Goal: Information Seeking & Learning: Learn about a topic

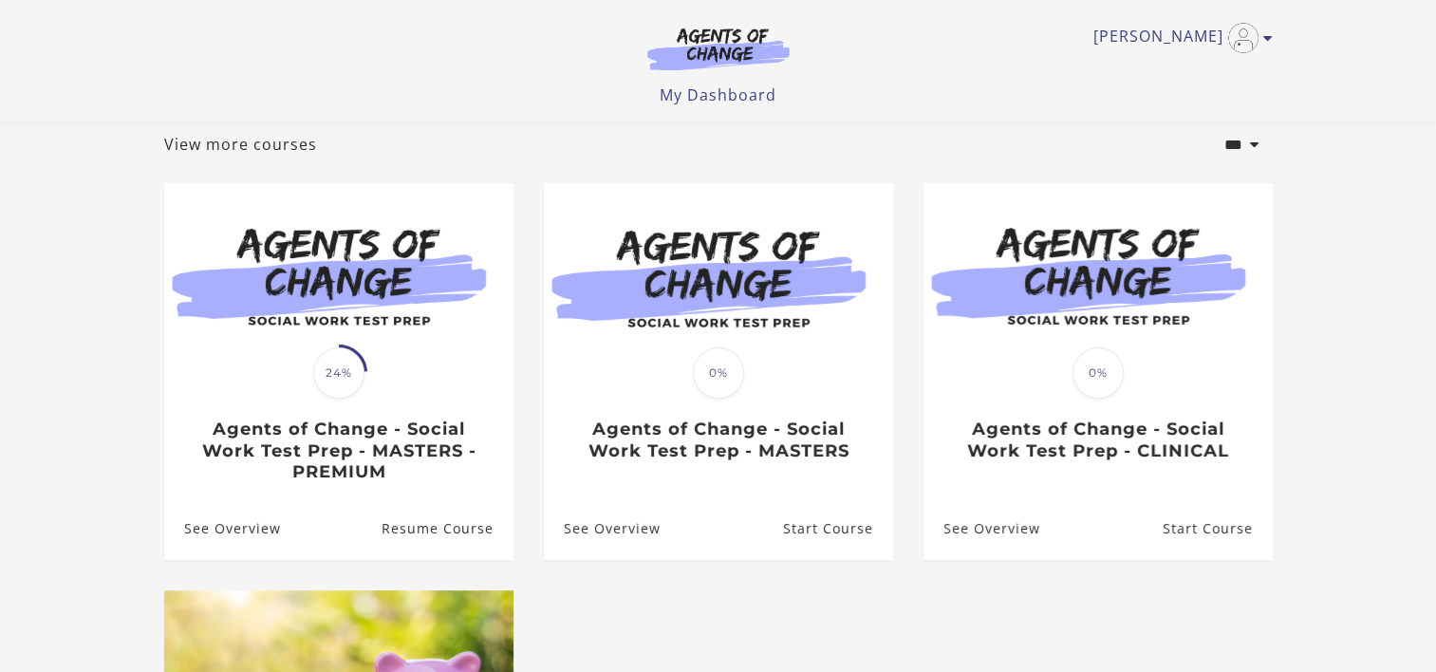
scroll to position [108, 0]
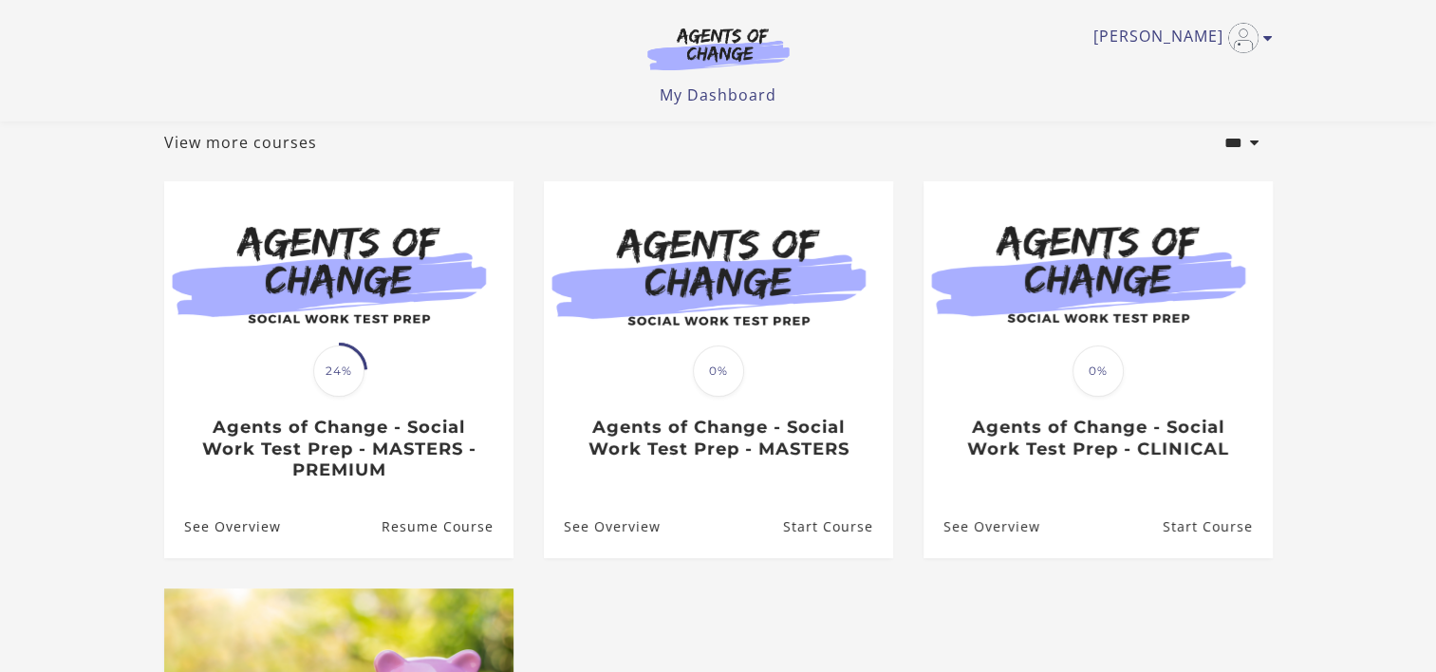
click at [321, 376] on span "24%" at bounding box center [338, 371] width 51 height 51
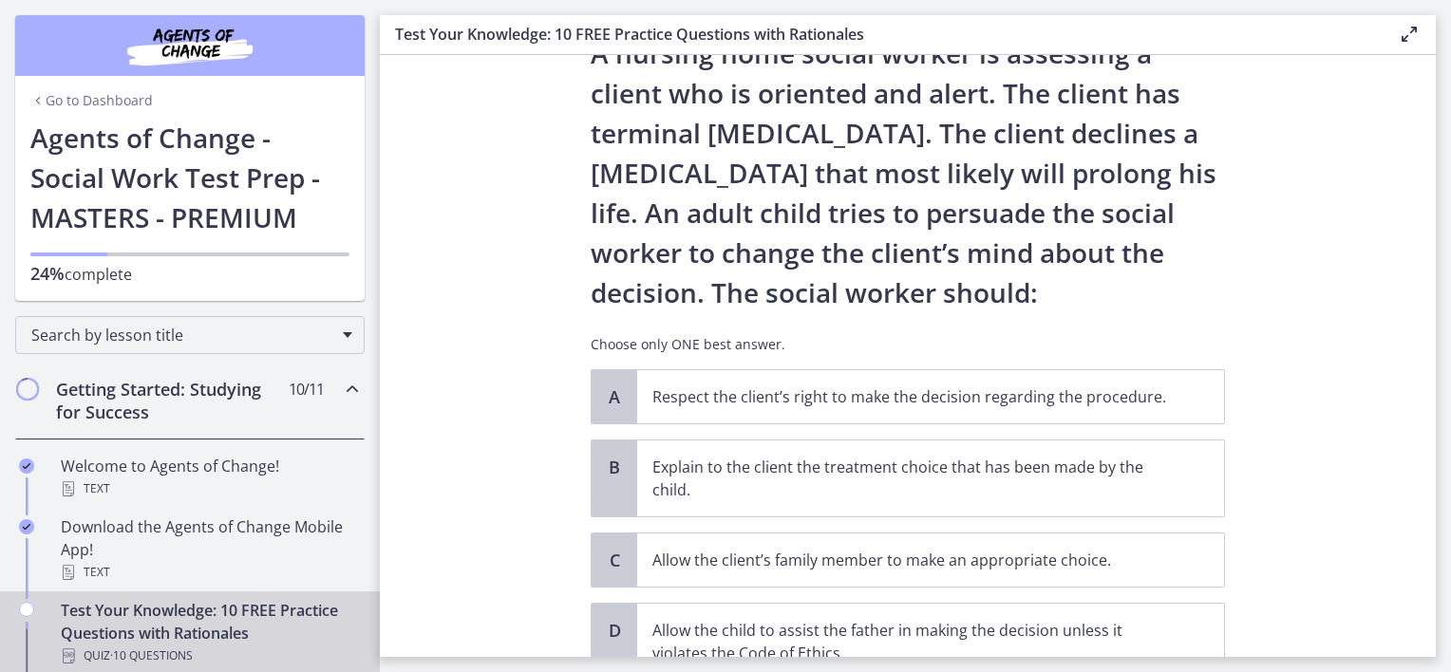
scroll to position [80, 0]
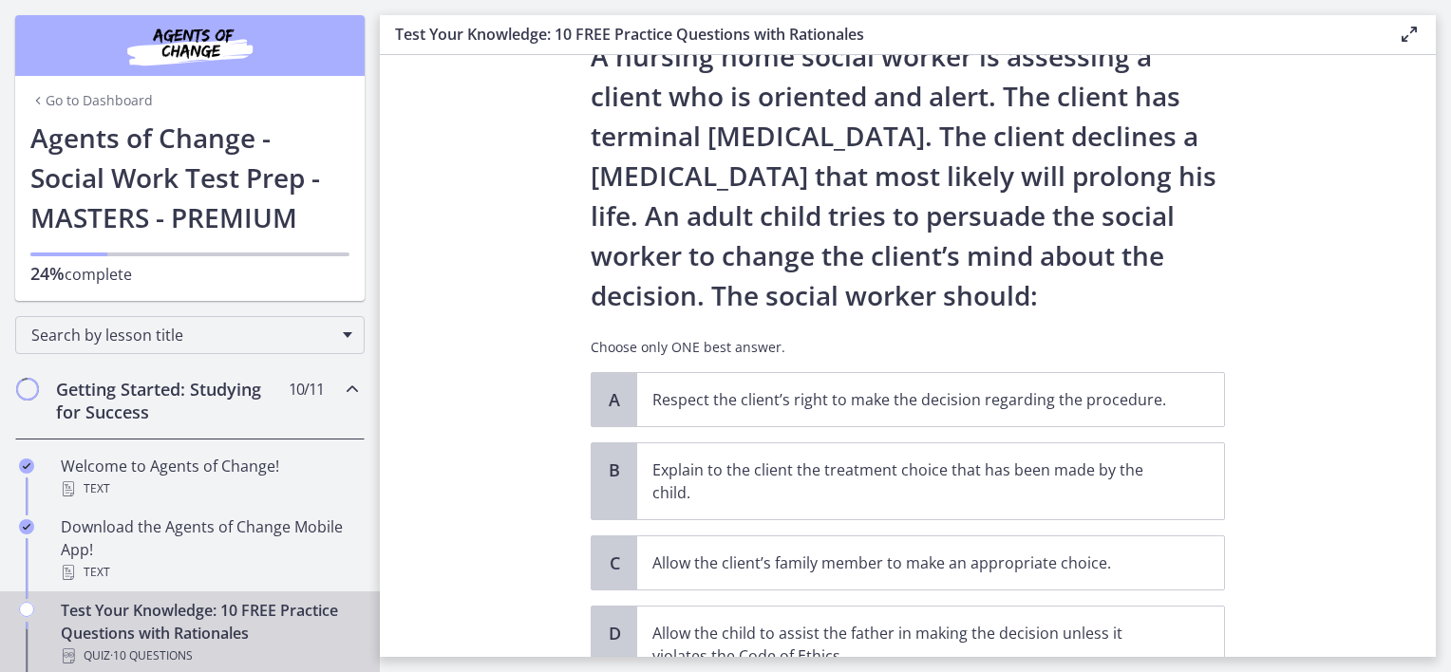
click at [318, 334] on span "Search by lesson title" at bounding box center [182, 335] width 302 height 21
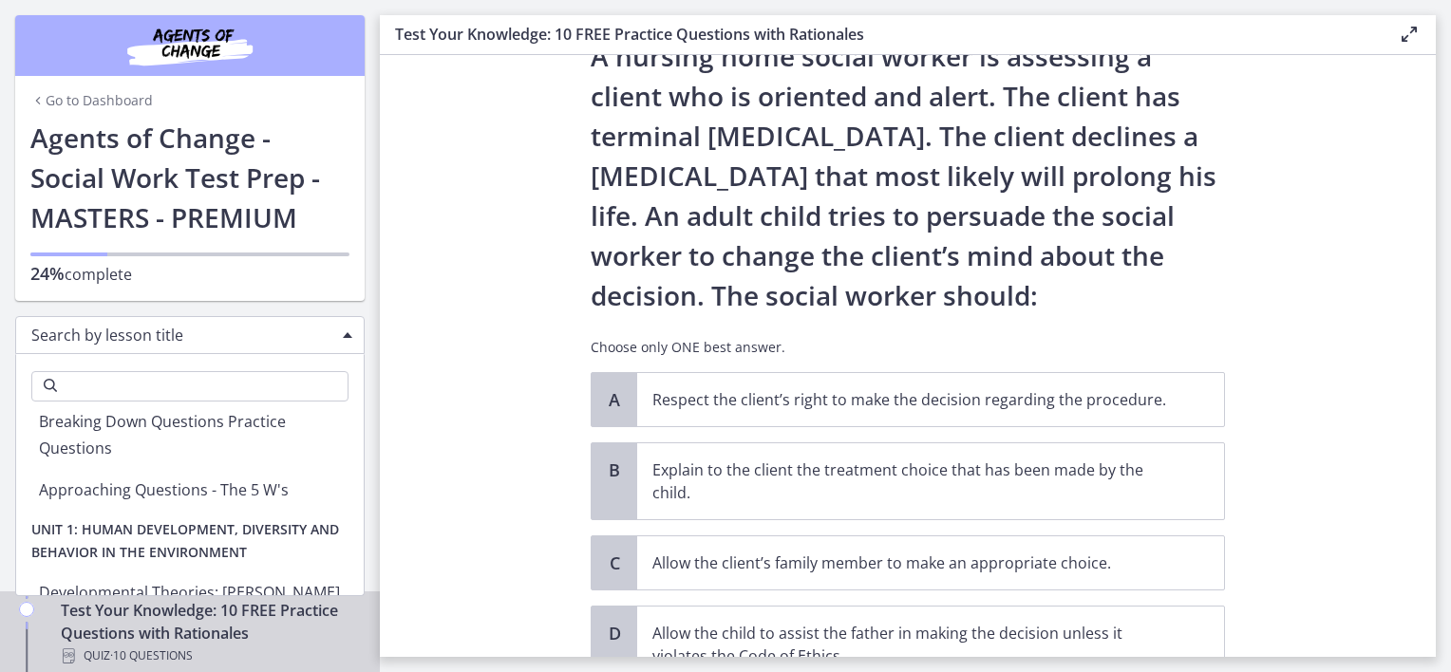
scroll to position [784, 0]
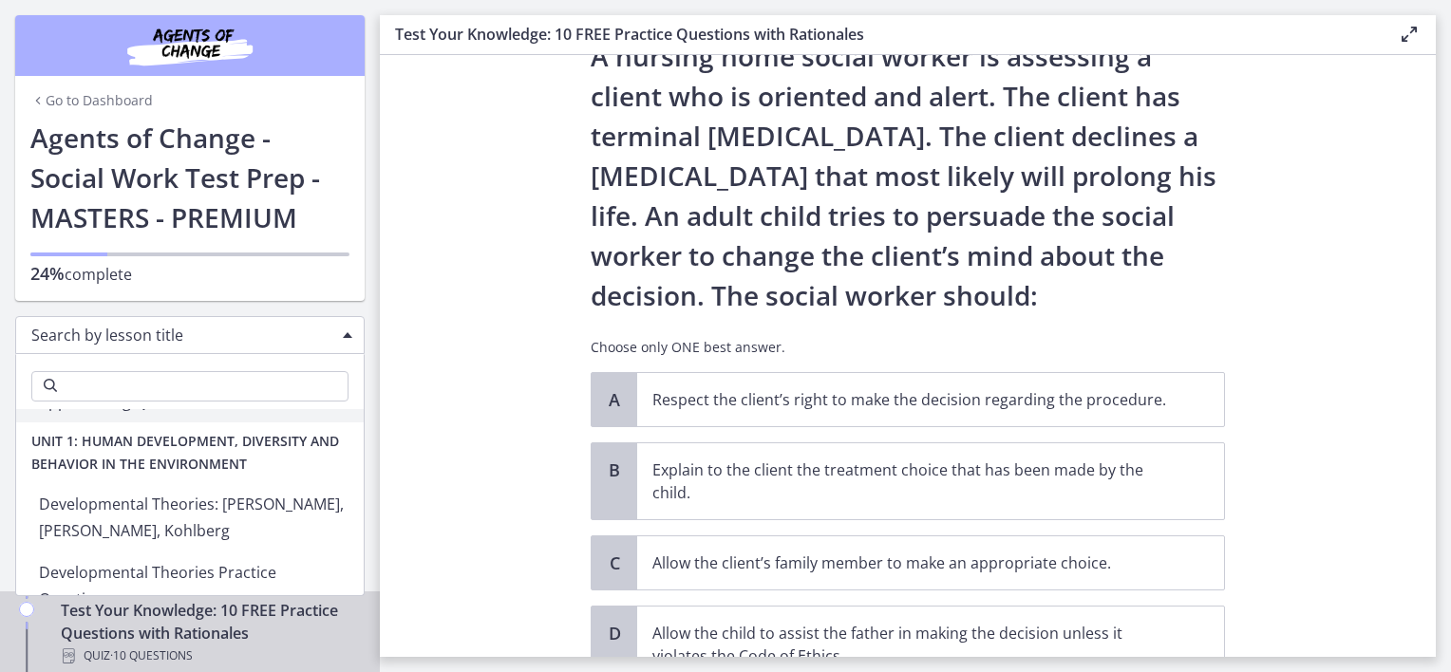
click at [76, 262] on p "24% complete" at bounding box center [189, 274] width 319 height 24
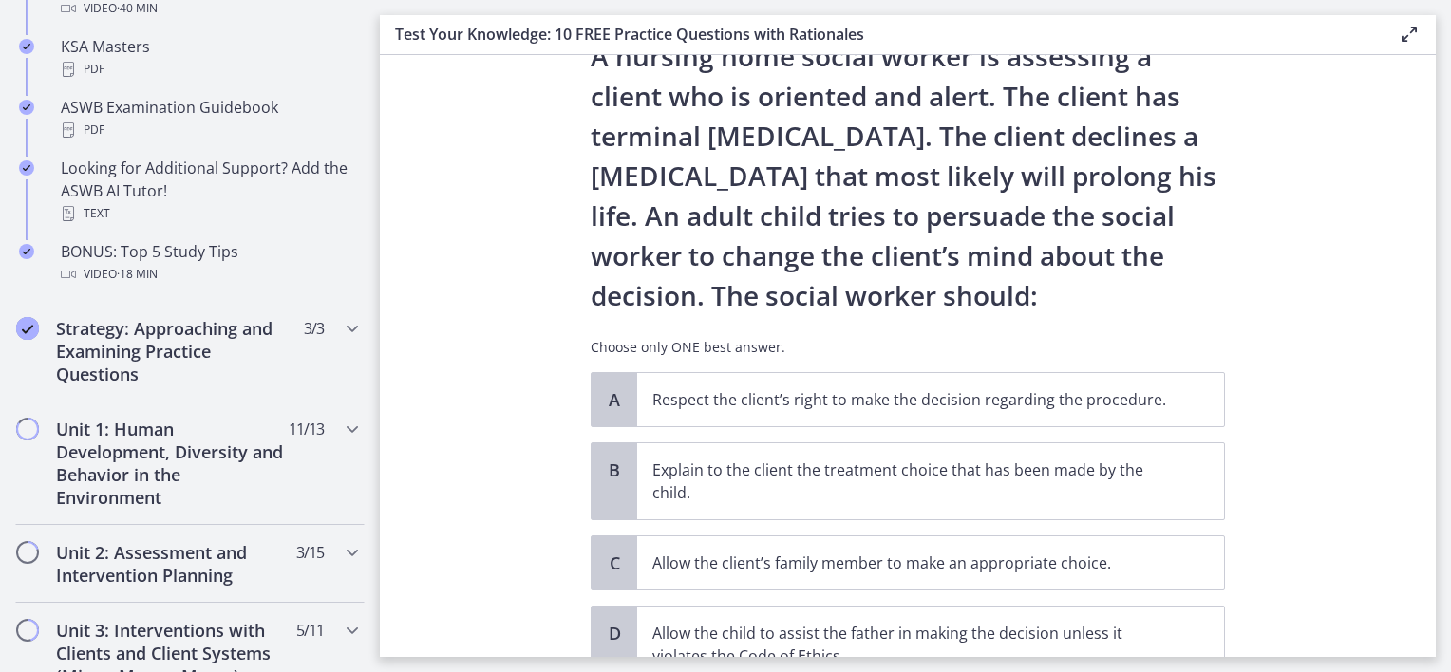
scroll to position [892, 0]
click at [24, 437] on span "Chapters" at bounding box center [27, 427] width 32 height 32
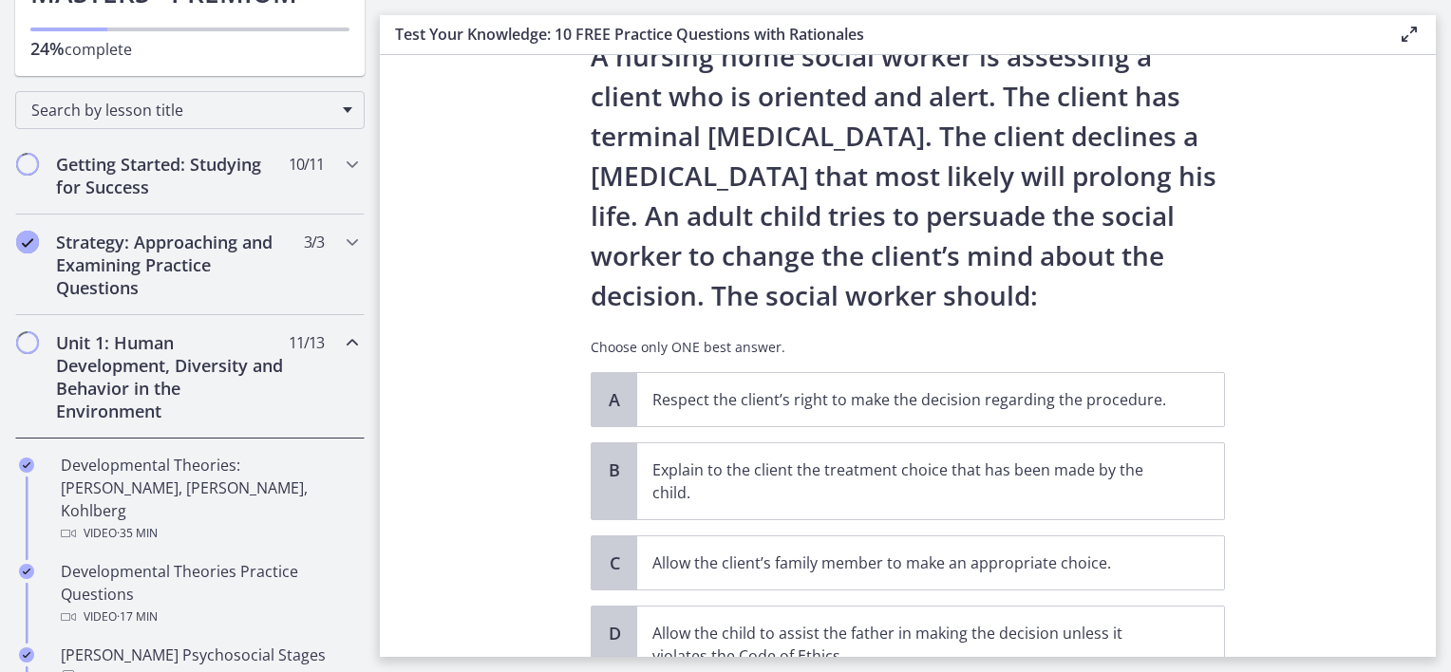
scroll to position [216, 0]
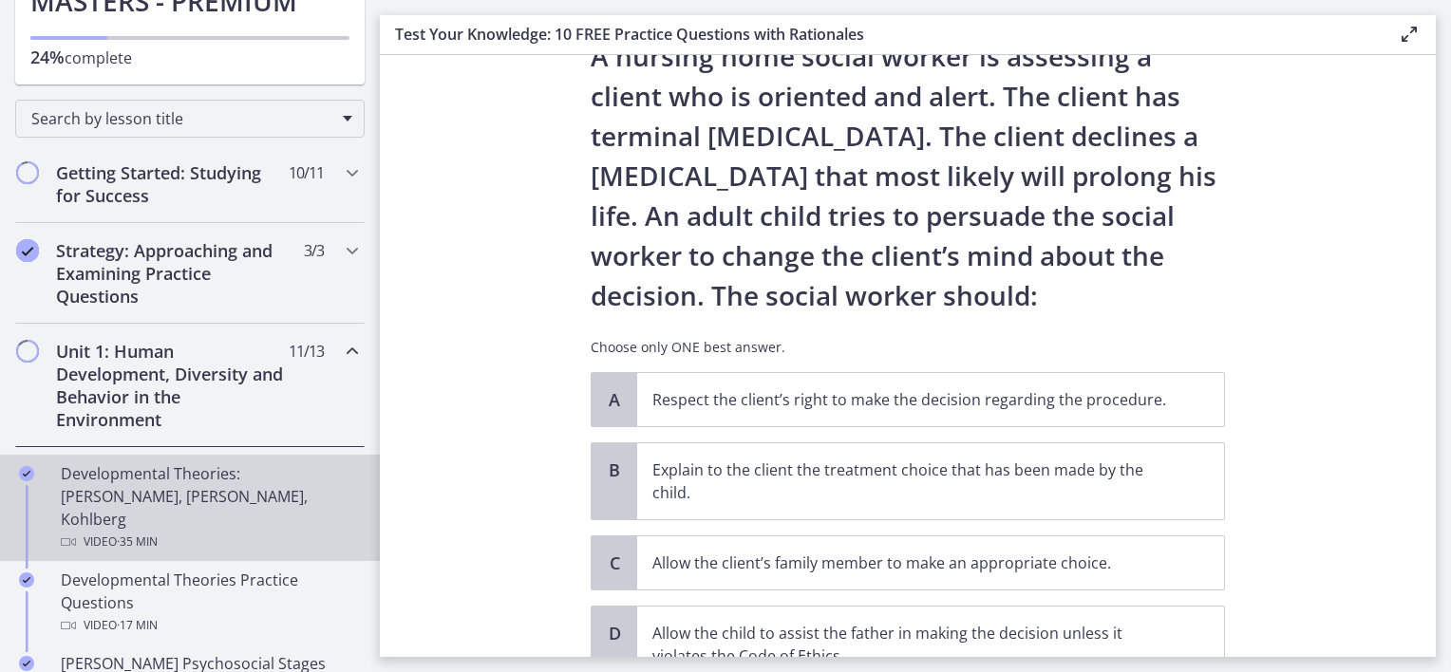
click at [125, 498] on div "Developmental Theories: [PERSON_NAME], [PERSON_NAME], Kohlberg Video · 35 min" at bounding box center [209, 507] width 296 height 91
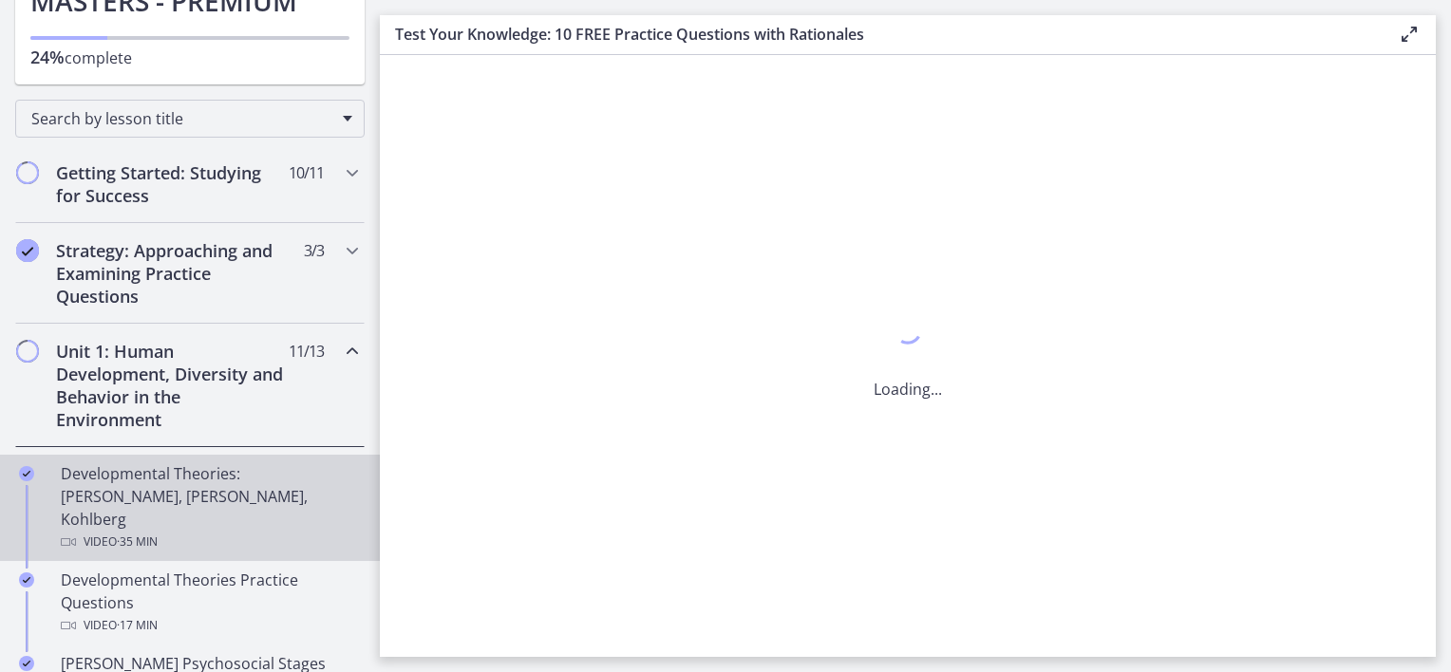
scroll to position [0, 0]
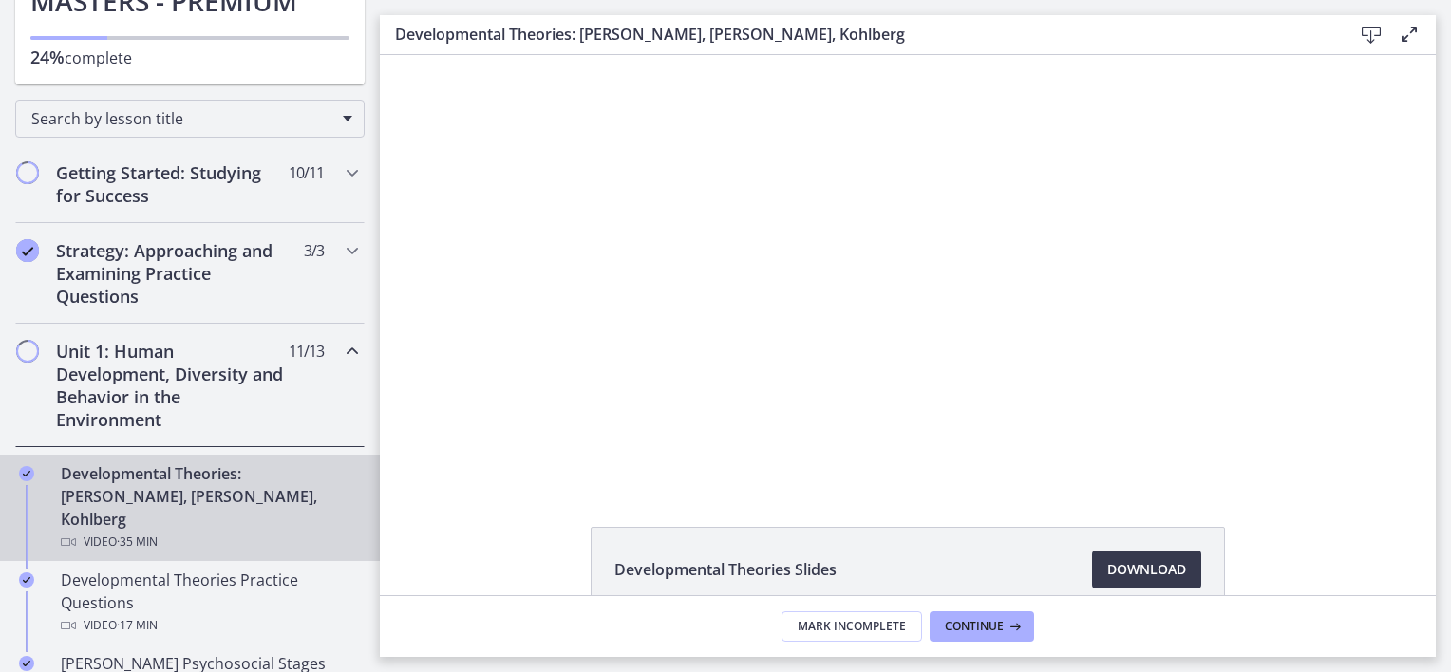
click at [71, 382] on h2 "Unit 1: Human Development, Diversity and Behavior in the Environment" at bounding box center [172, 385] width 232 height 91
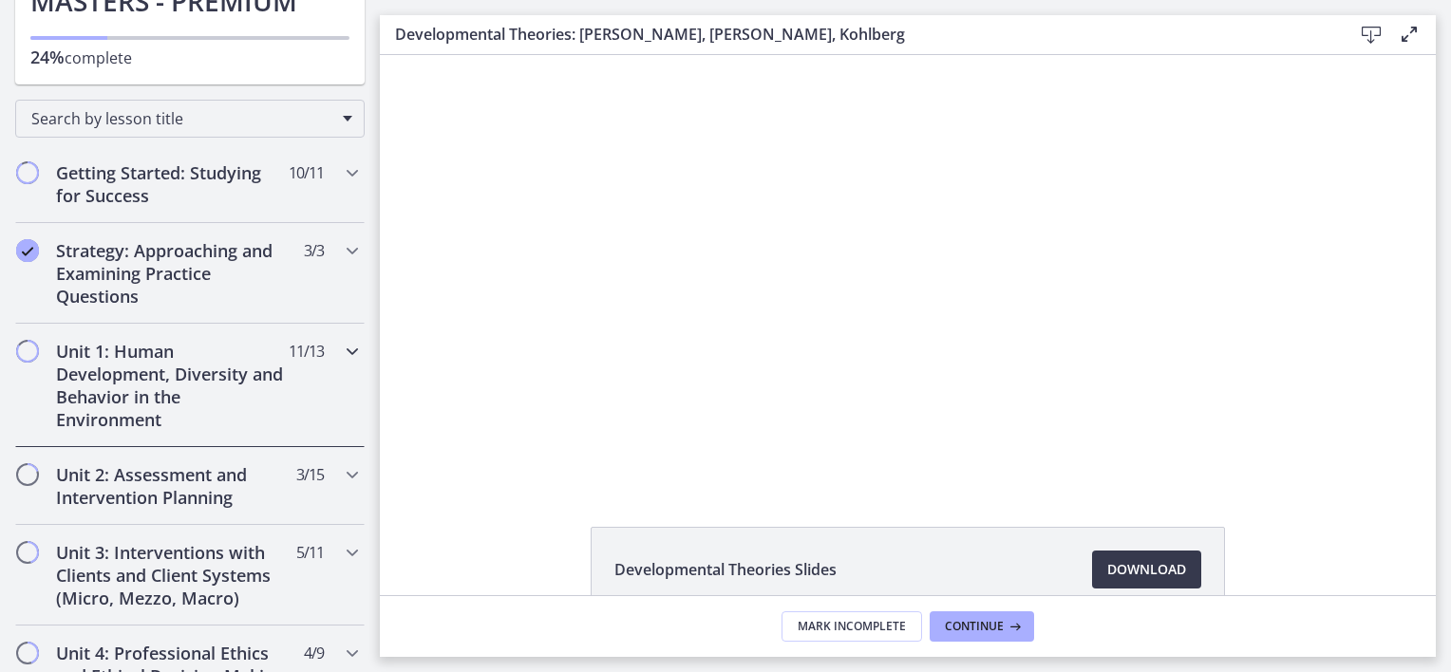
click at [71, 384] on h2 "Unit 1: Human Development, Diversity and Behavior in the Environment" at bounding box center [172, 385] width 232 height 91
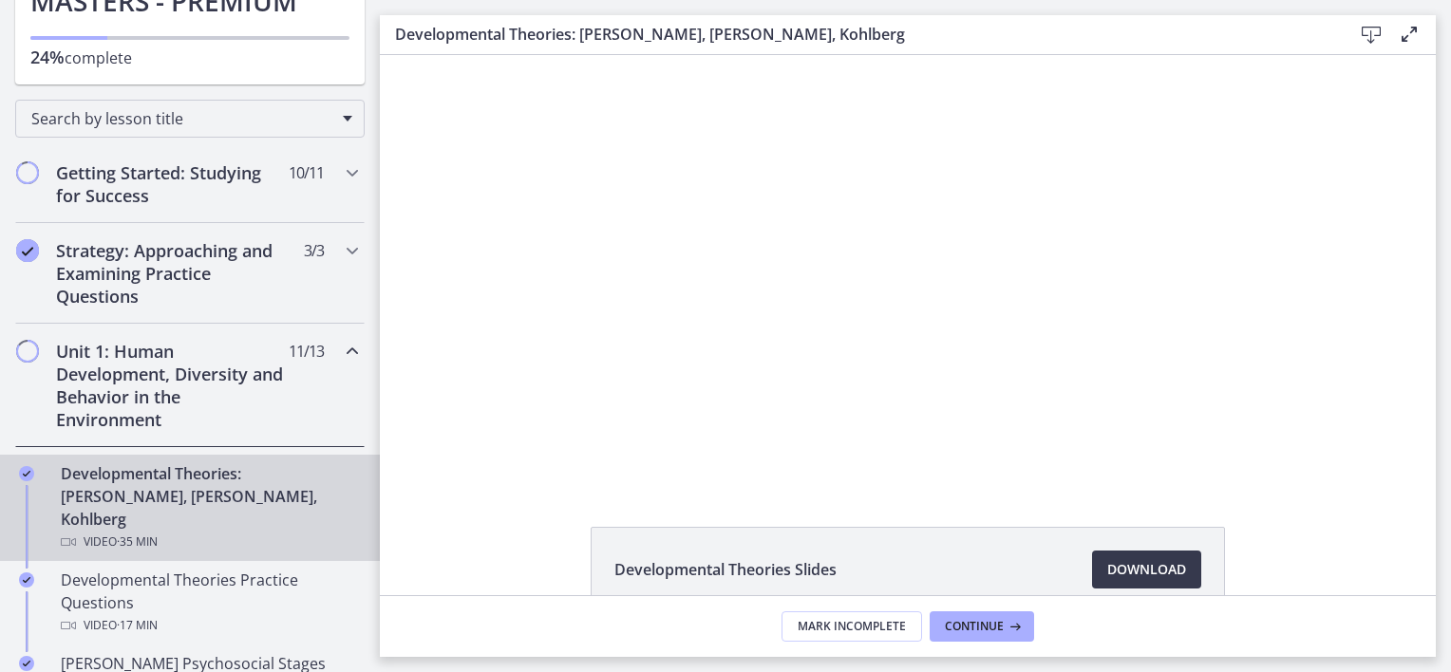
click at [28, 471] on icon "Completed" at bounding box center [26, 473] width 15 height 15
click at [95, 403] on h2 "Unit 1: Human Development, Diversity and Behavior in the Environment" at bounding box center [172, 385] width 232 height 91
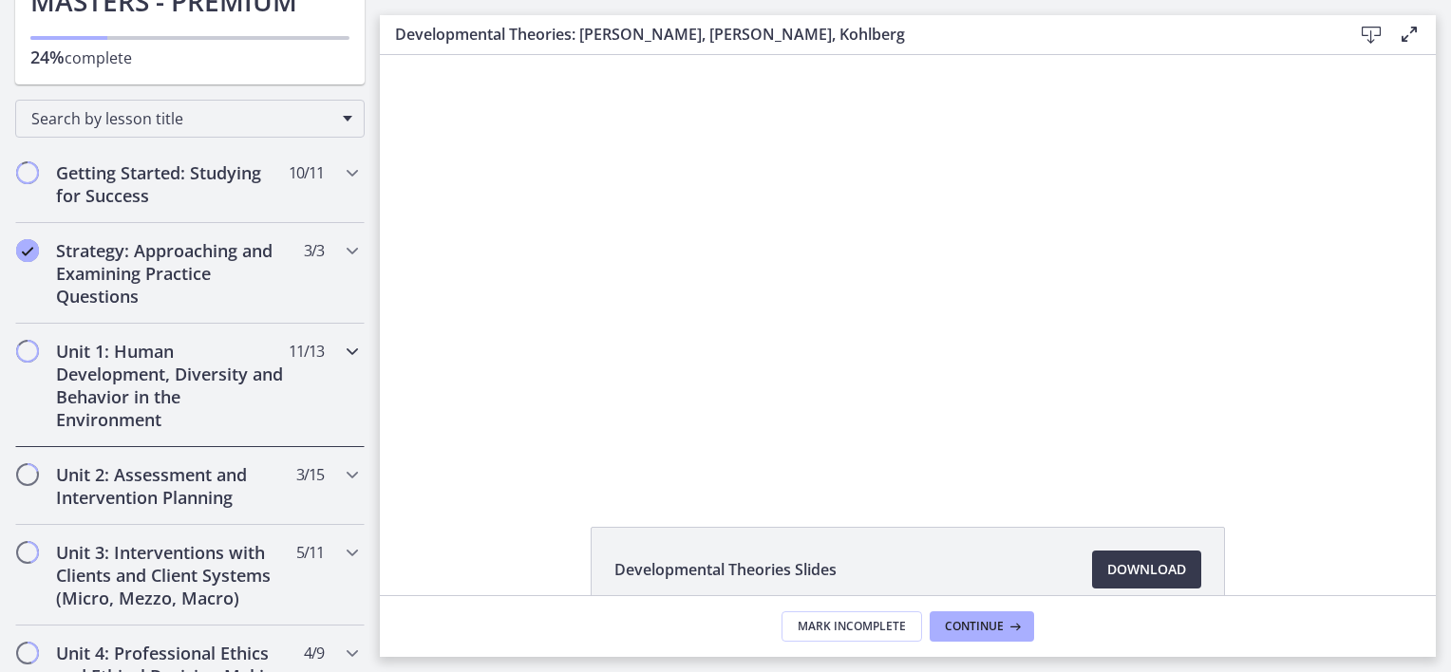
click at [95, 403] on h2 "Unit 1: Human Development, Diversity and Behavior in the Environment" at bounding box center [172, 385] width 232 height 91
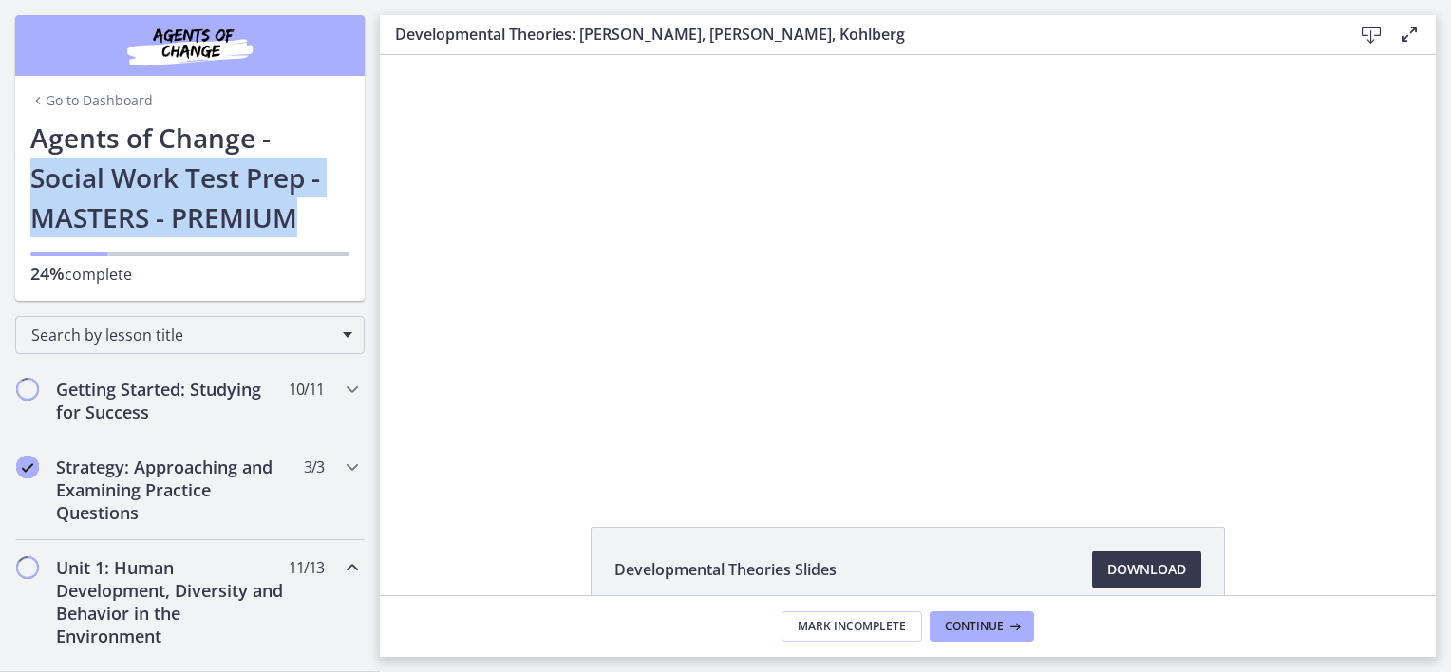
drag, startPoint x: 362, startPoint y: 129, endPoint x: 376, endPoint y: 216, distance: 87.6
click at [376, 216] on nav "Go to Dashboard Go to Dashboard Agents of Change - Social Work Test Prep - MAST…" at bounding box center [190, 336] width 380 height 672
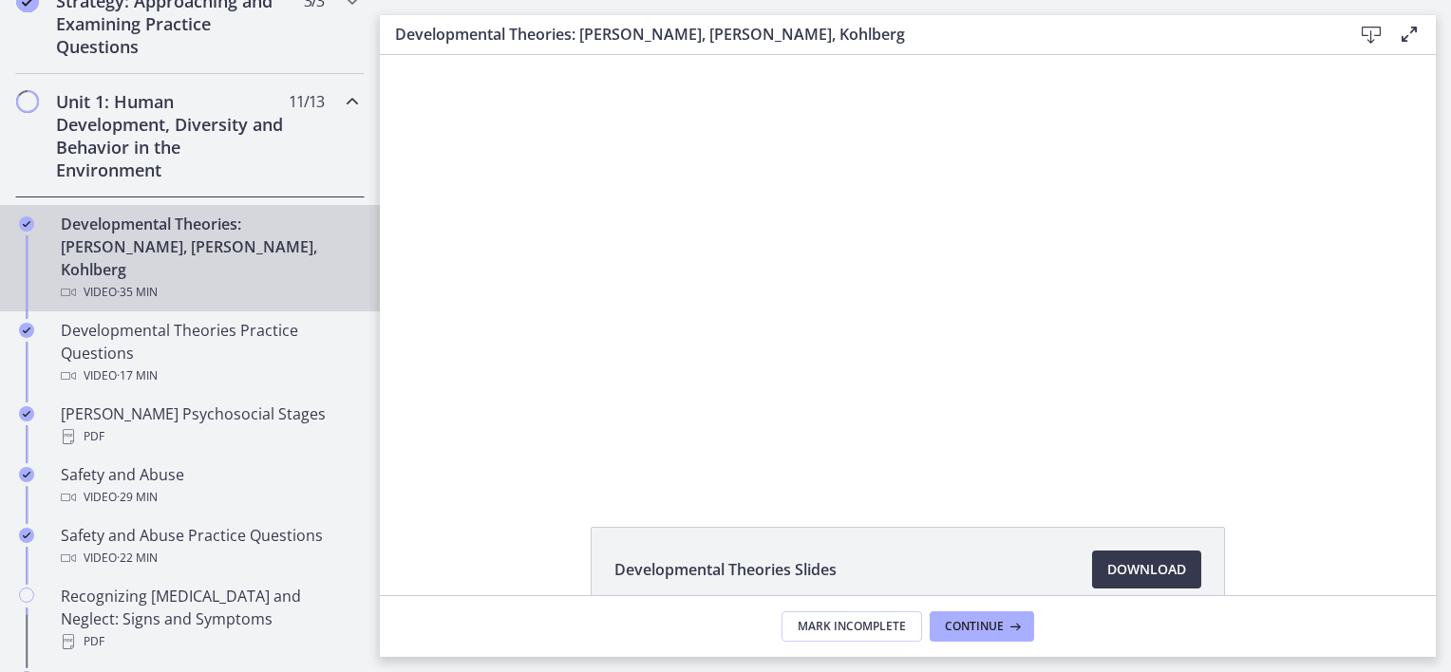
scroll to position [442, 0]
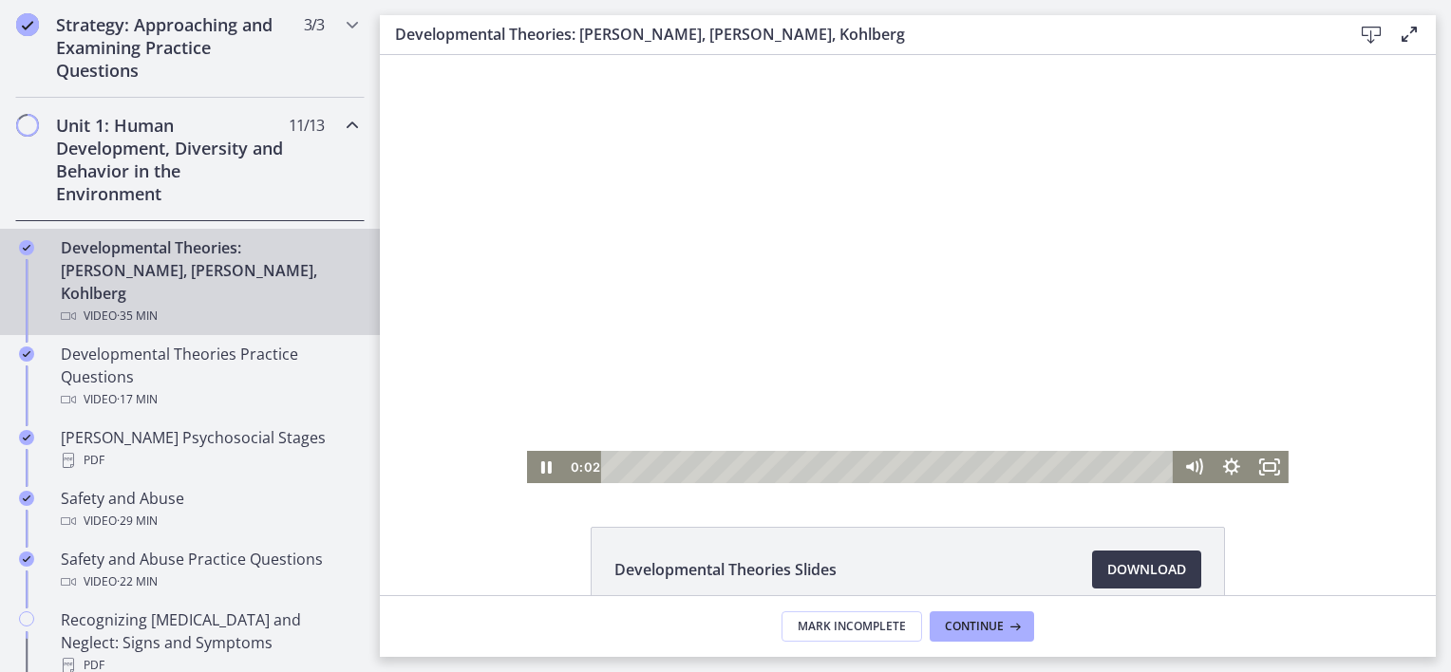
drag, startPoint x: 756, startPoint y: 271, endPoint x: 605, endPoint y: 449, distance: 233.8
click at [615, 463] on div "Playbar" at bounding box center [890, 467] width 550 height 32
click at [532, 467] on icon "Pause" at bounding box center [546, 467] width 38 height 32
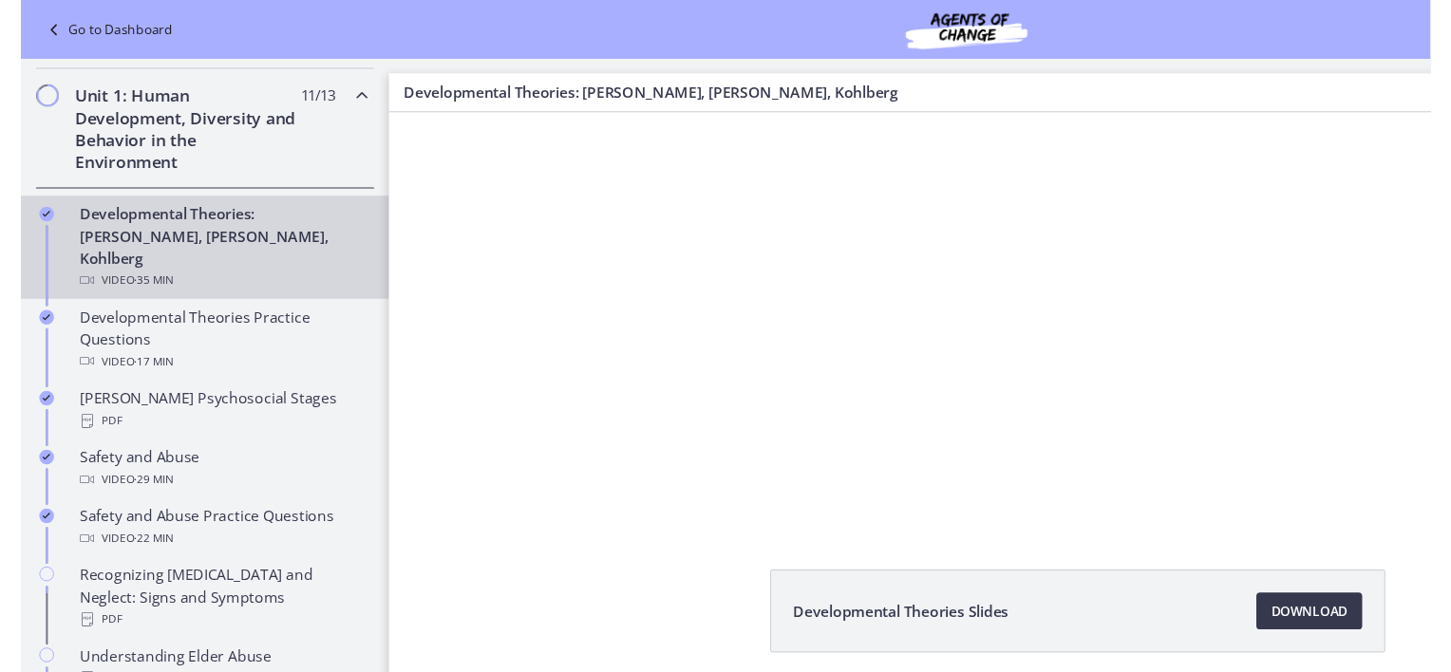
scroll to position [530, 0]
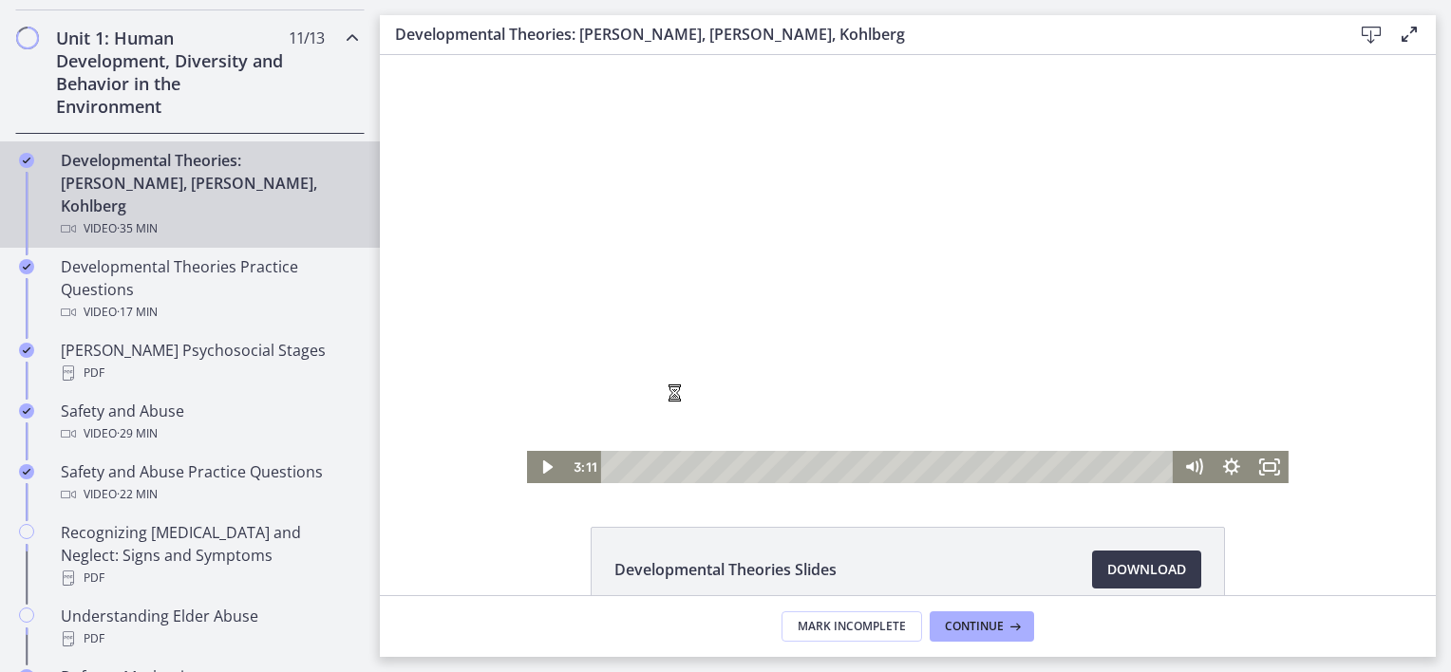
click at [543, 467] on icon "Play Video" at bounding box center [547, 466] width 9 height 13
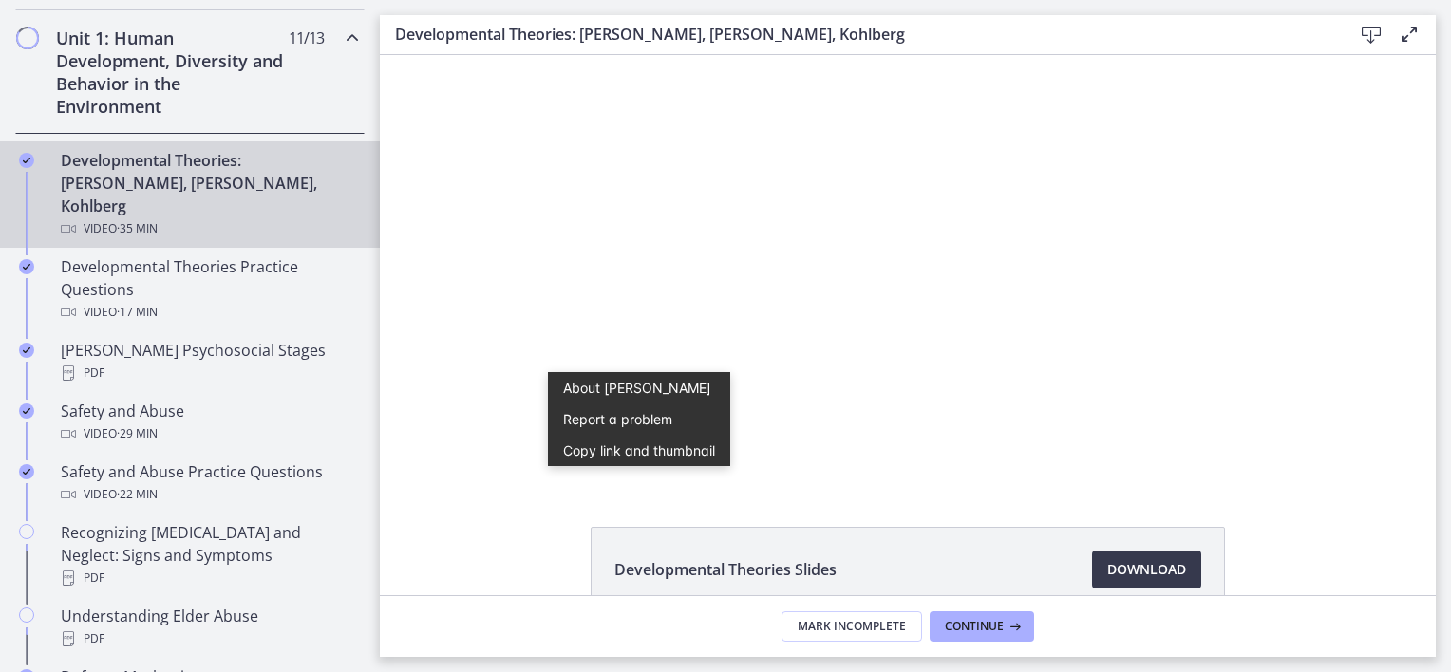
click at [431, 483] on div "Developmental Theories Slides Download Opens in a new window" at bounding box center [908, 325] width 1056 height 540
click at [460, 460] on div "Click for sound @keyframes VOLUME_SMALL_WAVE_FLASH { 0% { opacity: 0; } 33% { o…" at bounding box center [908, 269] width 1056 height 428
click at [687, 461] on button "Copy link and thumbnail" at bounding box center [639, 450] width 182 height 31
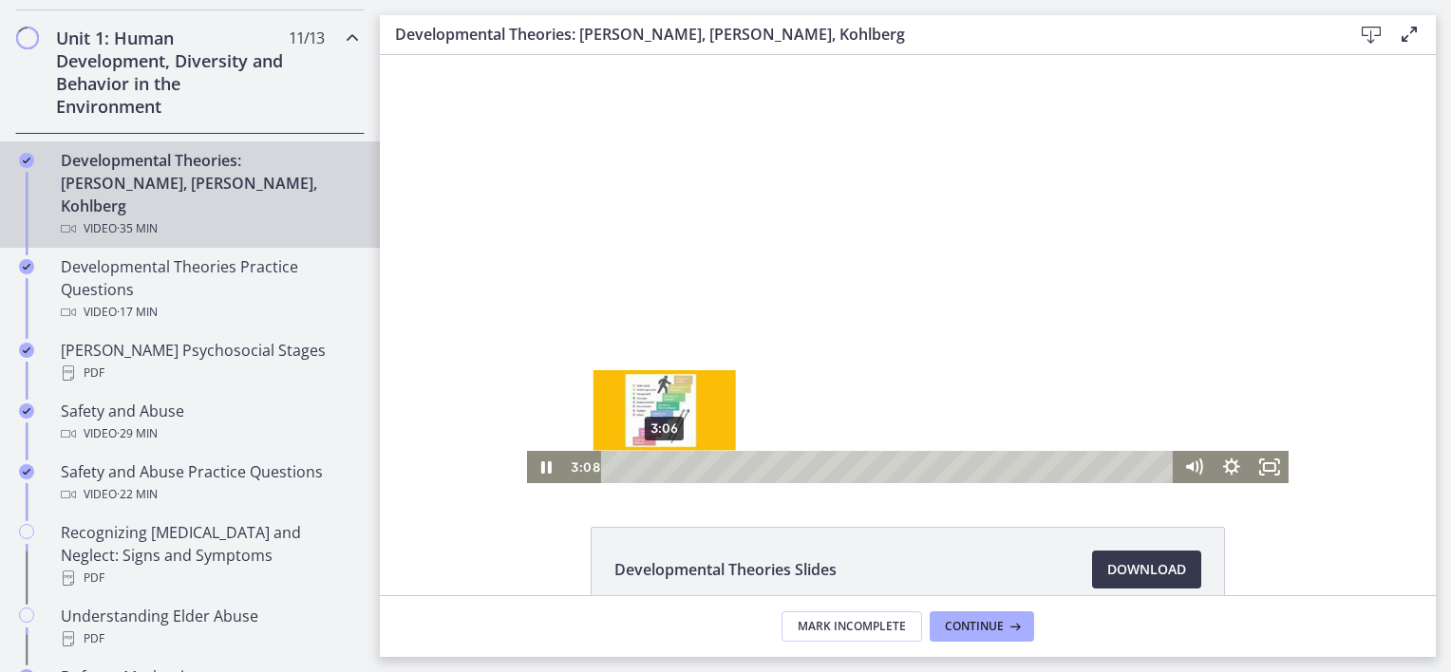
click at [659, 467] on div "Playbar" at bounding box center [664, 466] width 10 height 10
click at [635, 467] on div "3:06" at bounding box center [890, 467] width 550 height 32
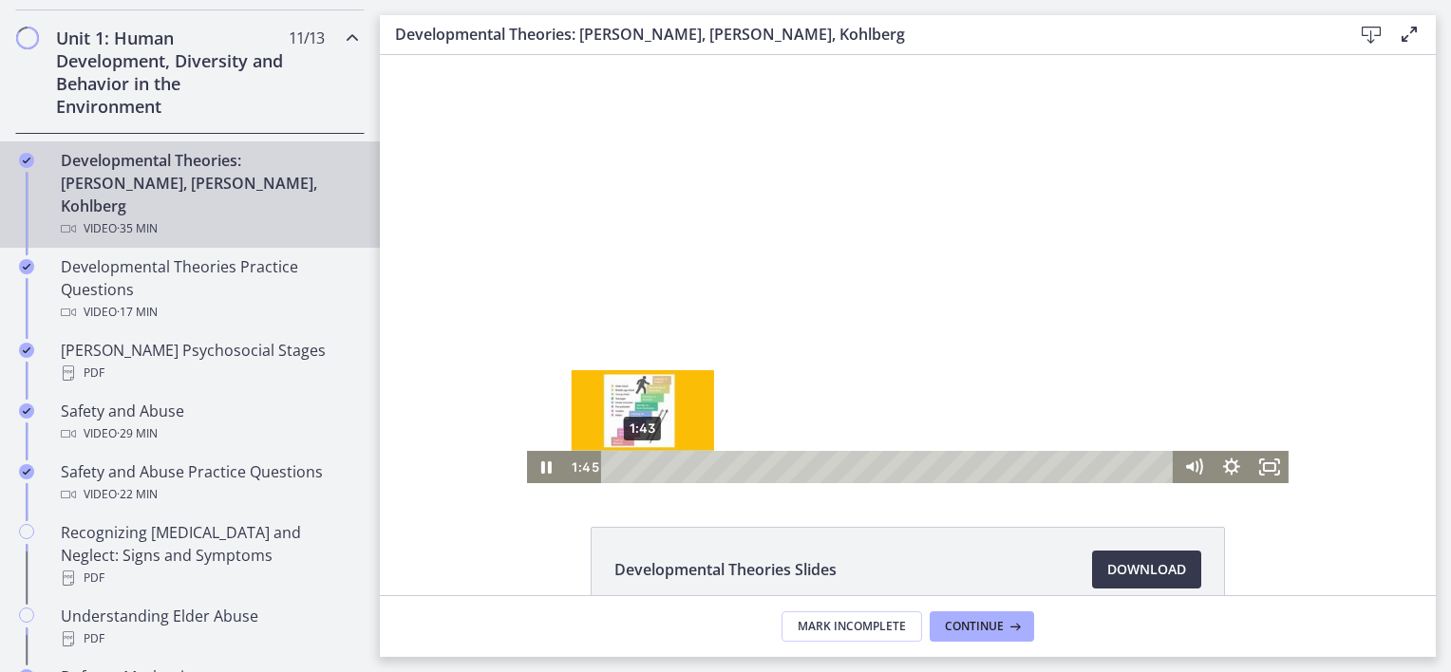
click at [1268, 465] on rect "Fullscreen" at bounding box center [1269, 467] width 11 height 8
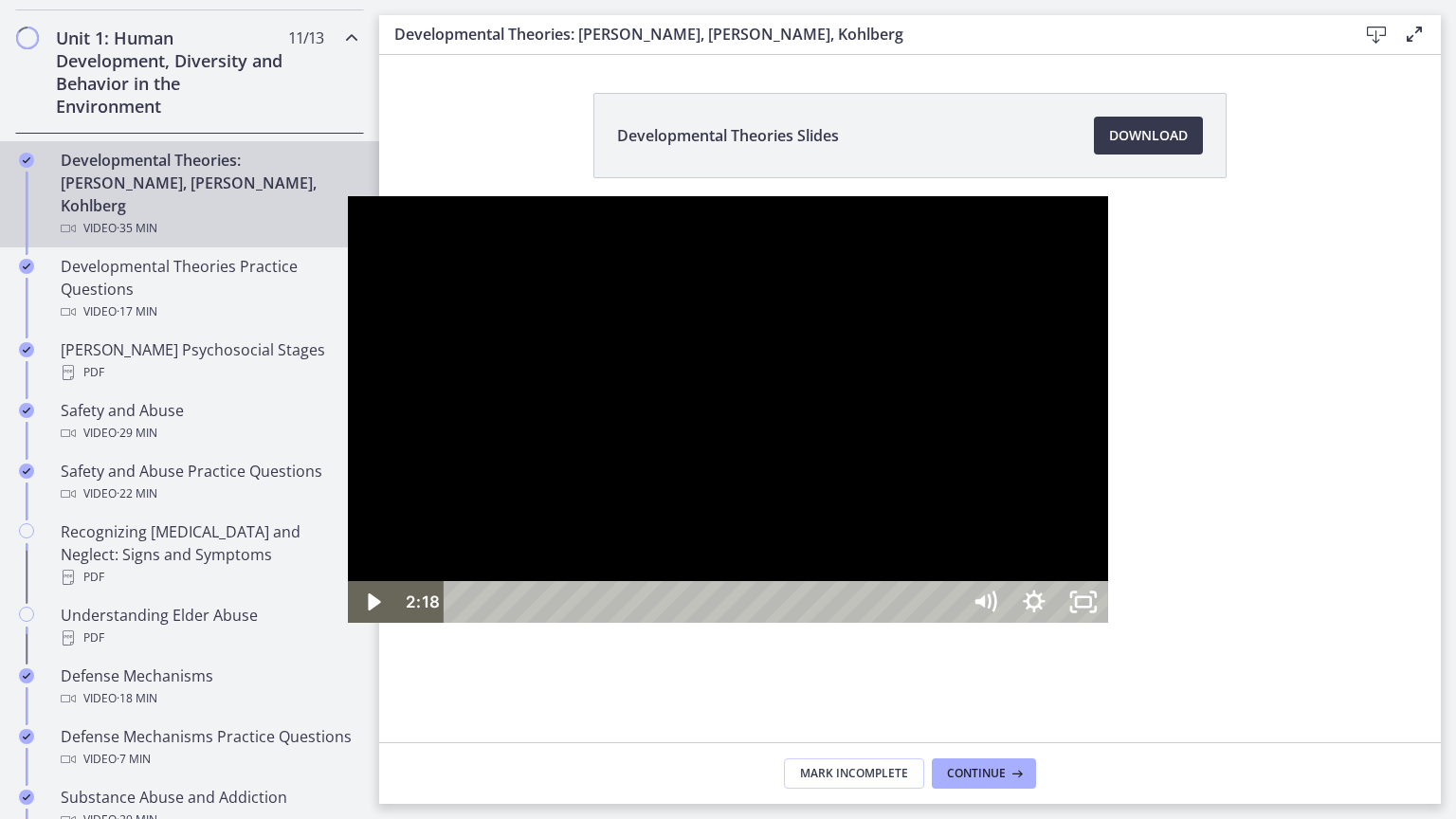
click at [377, 622] on div at bounding box center [727, 410] width 760 height 427
click at [344, 628] on icon "Pause" at bounding box center [372, 602] width 59 height 50
click at [367, 613] on icon "Play Video" at bounding box center [374, 602] width 15 height 21
click at [366, 611] on icon "Pause" at bounding box center [372, 603] width 13 height 16
